Goal: Navigation & Orientation: Find specific page/section

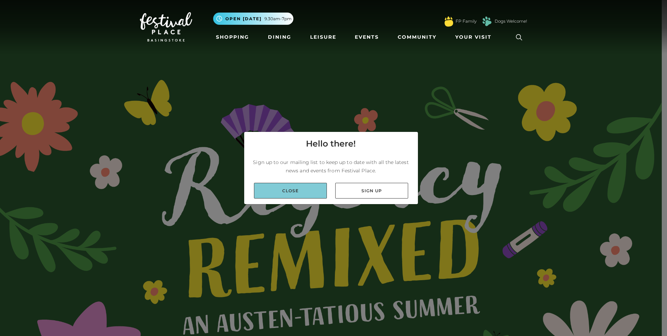
click at [314, 190] on link "Close" at bounding box center [290, 191] width 73 height 16
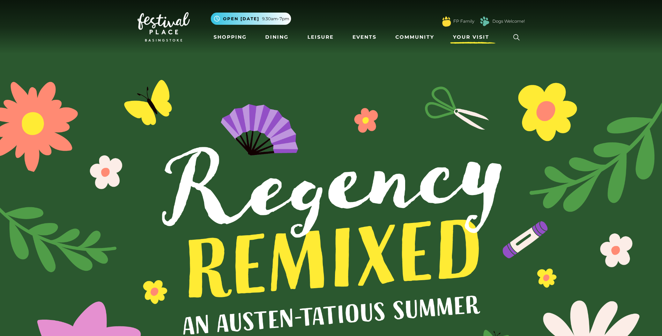
click at [471, 39] on span "Your Visit" at bounding box center [471, 36] width 36 height 7
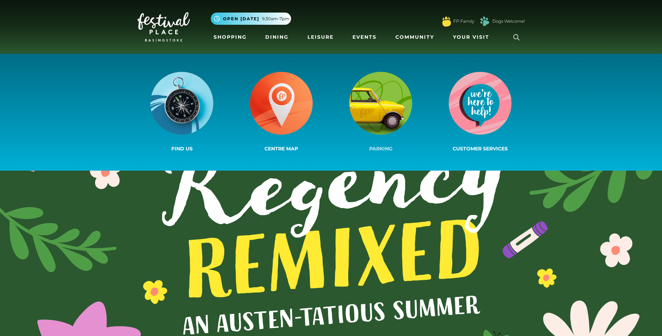
click at [396, 99] on img at bounding box center [380, 103] width 63 height 63
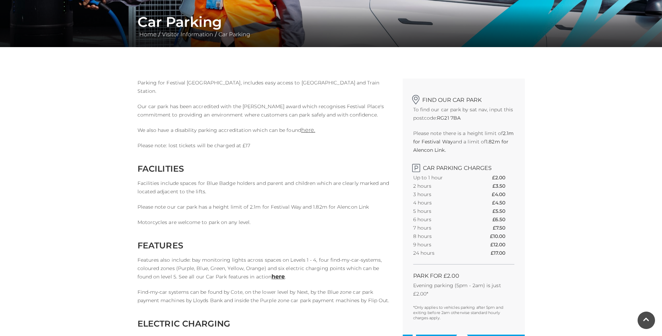
scroll to position [140, 0]
